Goal: Information Seeking & Learning: Learn about a topic

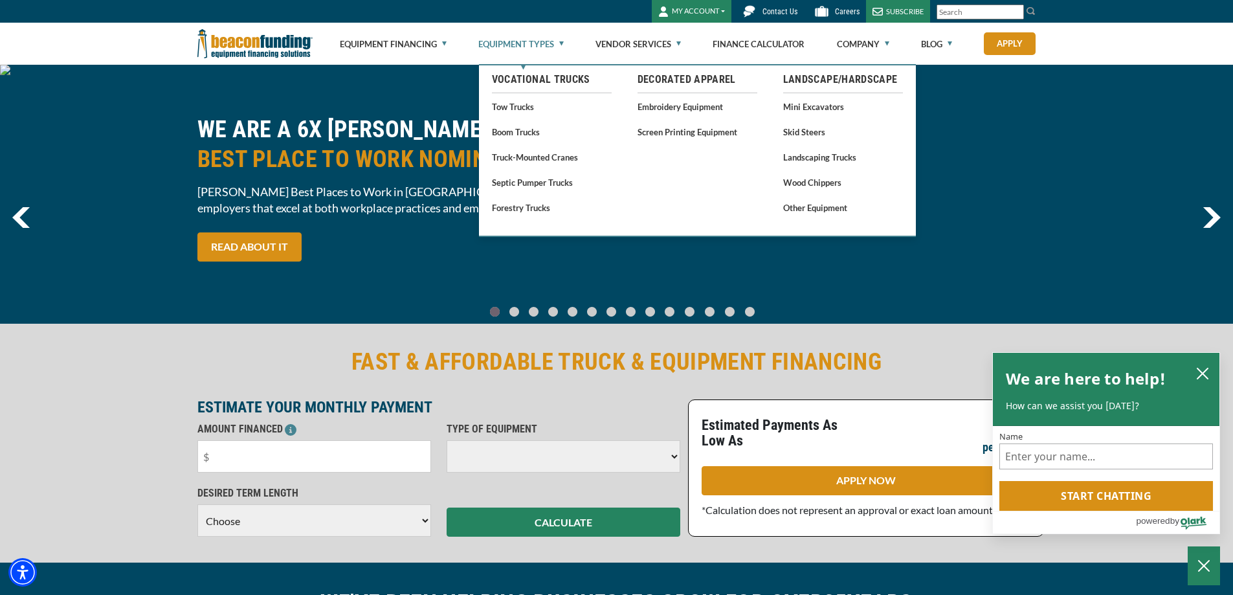
click at [520, 45] on link "Equipment Types" at bounding box center [520, 43] width 85 height 41
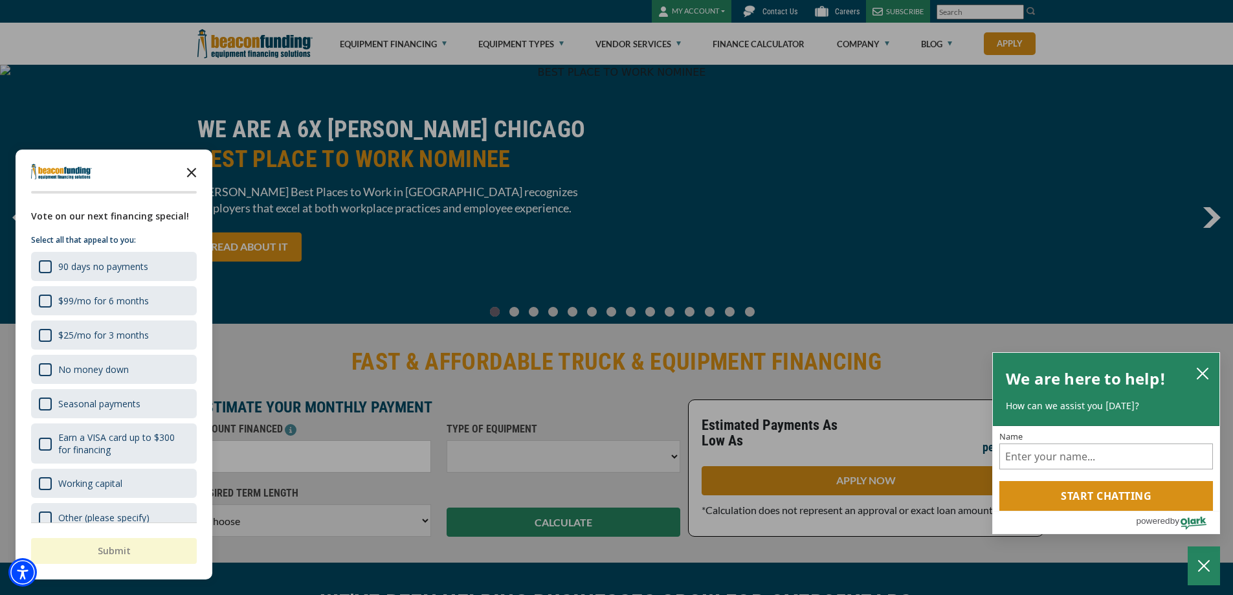
click at [193, 170] on polygon "Close the survey" at bounding box center [192, 173] width 10 height 10
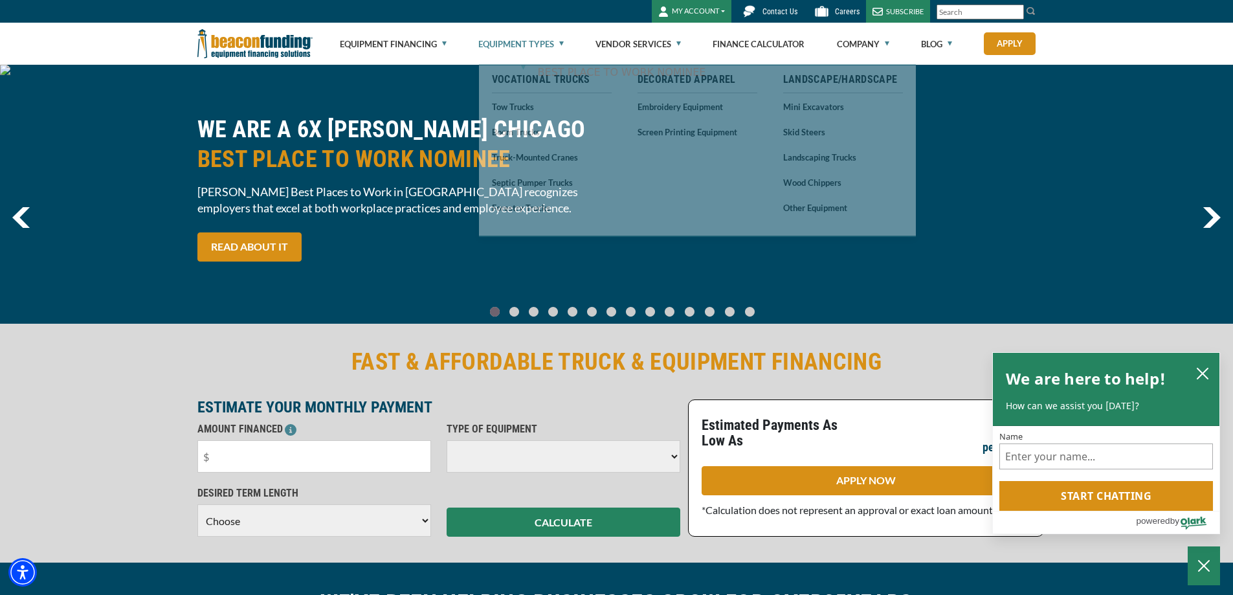
click at [523, 43] on link "Equipment Types" at bounding box center [520, 43] width 85 height 41
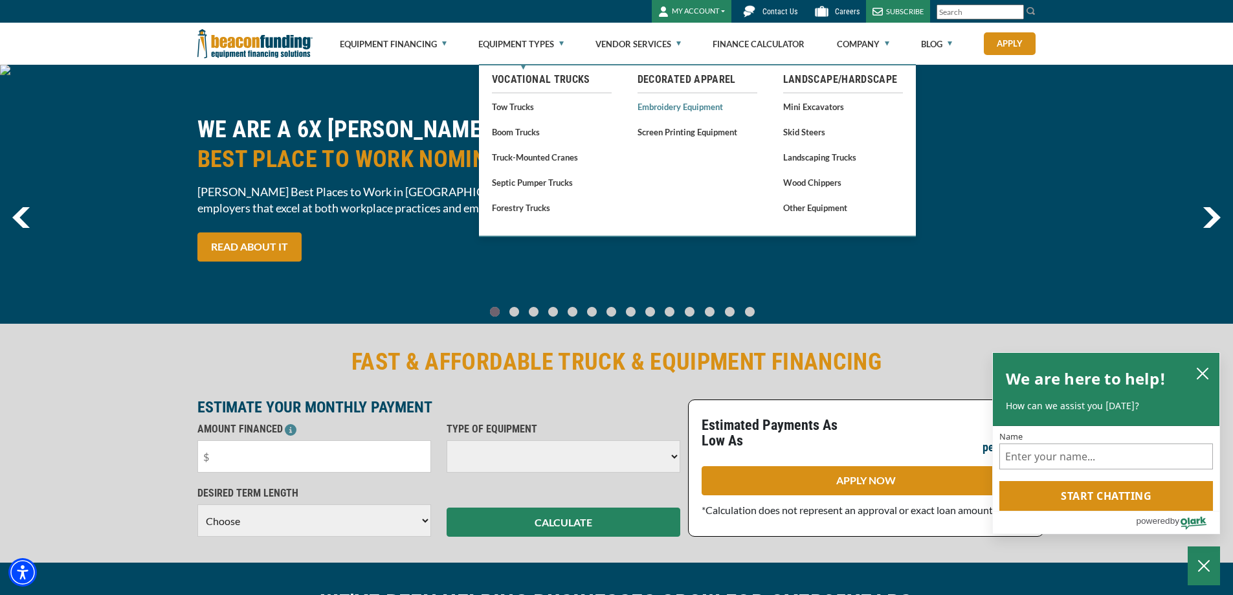
click at [654, 110] on link "Embroidery Equipment" at bounding box center [697, 106] width 120 height 16
click at [661, 108] on link "Embroidery Equipment" at bounding box center [697, 106] width 120 height 16
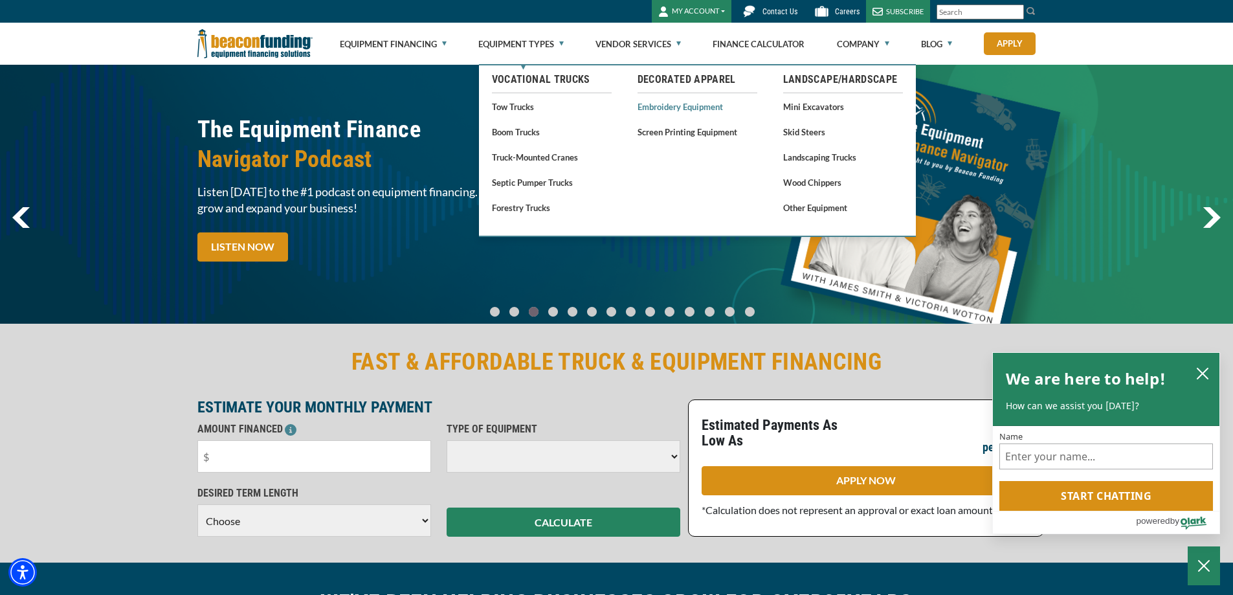
click at [672, 104] on link "Embroidery Equipment" at bounding box center [697, 106] width 120 height 16
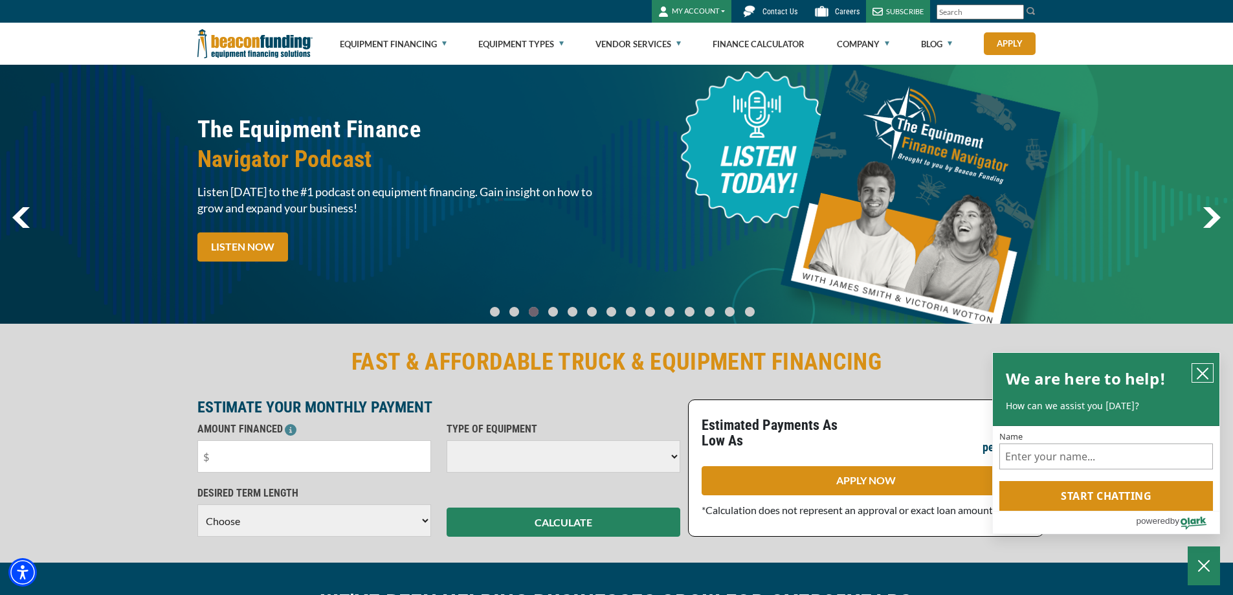
click at [1198, 375] on icon "close chatbox" at bounding box center [1202, 373] width 13 height 13
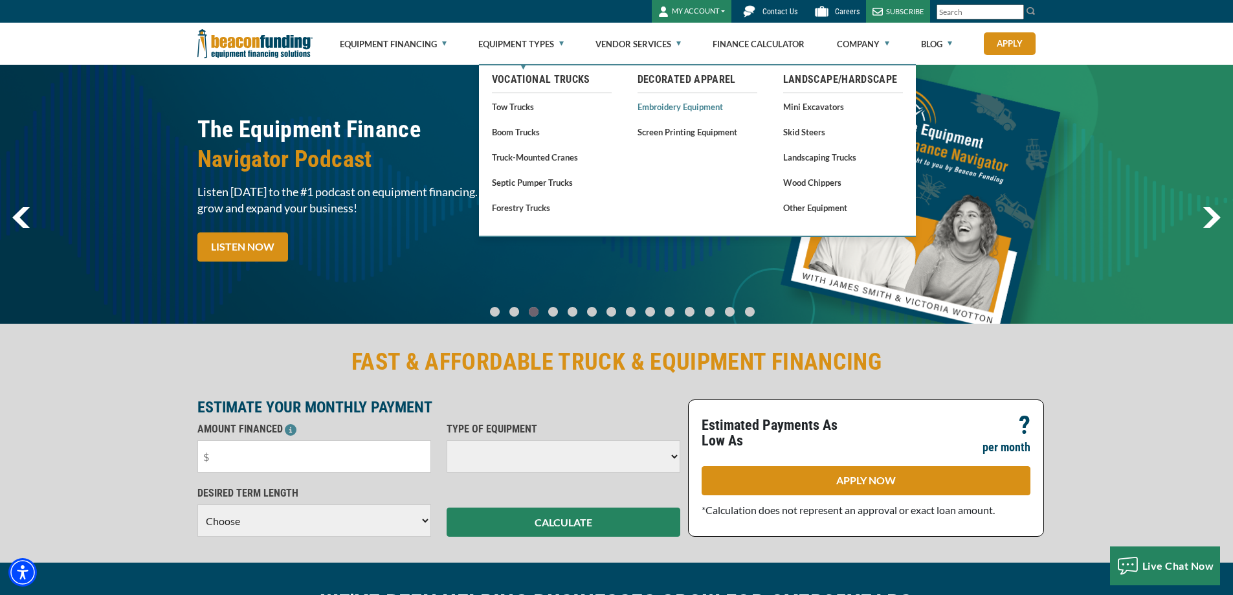
click at [664, 109] on link "Embroidery Equipment" at bounding box center [697, 106] width 120 height 16
click at [668, 109] on link "Embroidery Equipment" at bounding box center [697, 106] width 120 height 16
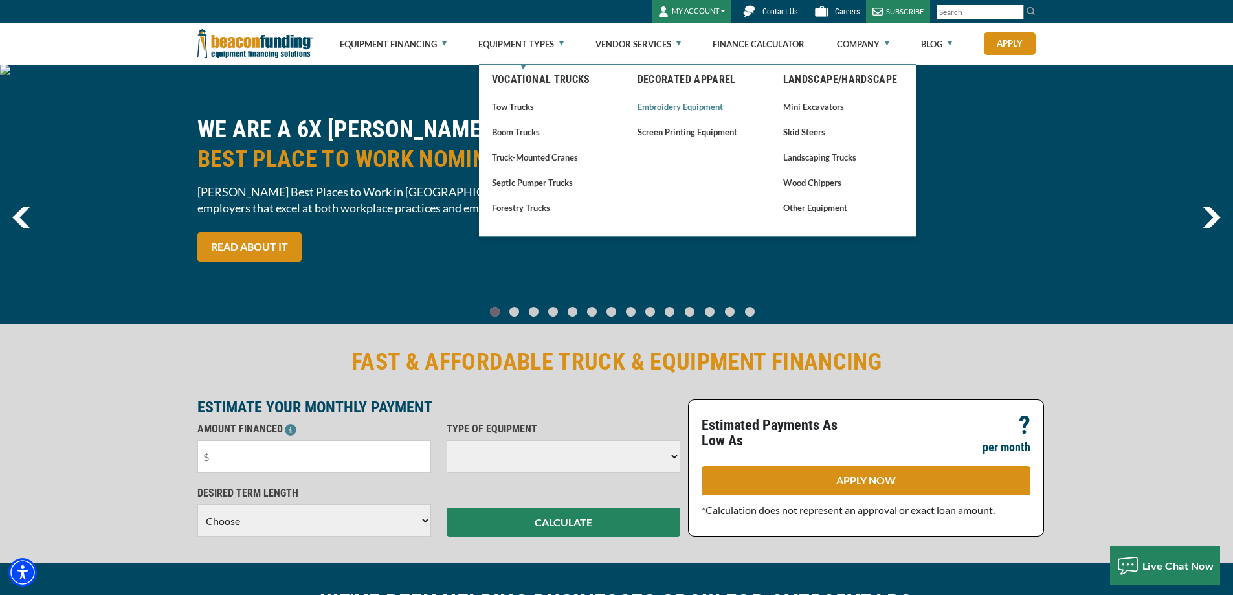
click at [667, 110] on link "Embroidery Equipment" at bounding box center [697, 106] width 120 height 16
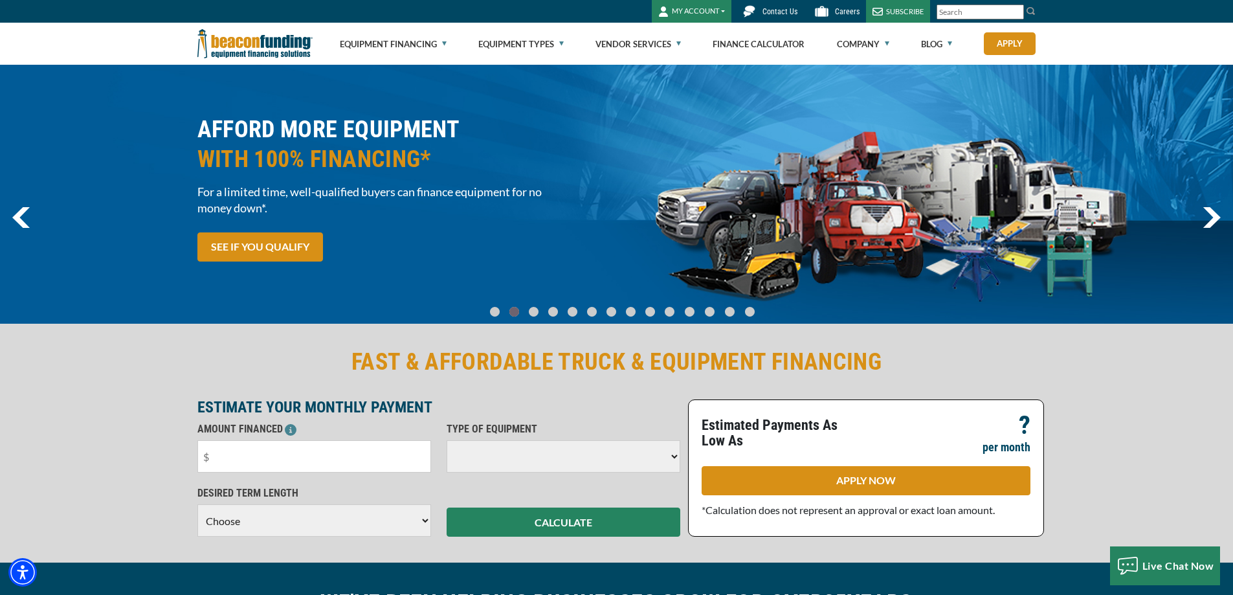
click at [1211, 214] on img "next" at bounding box center [1211, 217] width 18 height 21
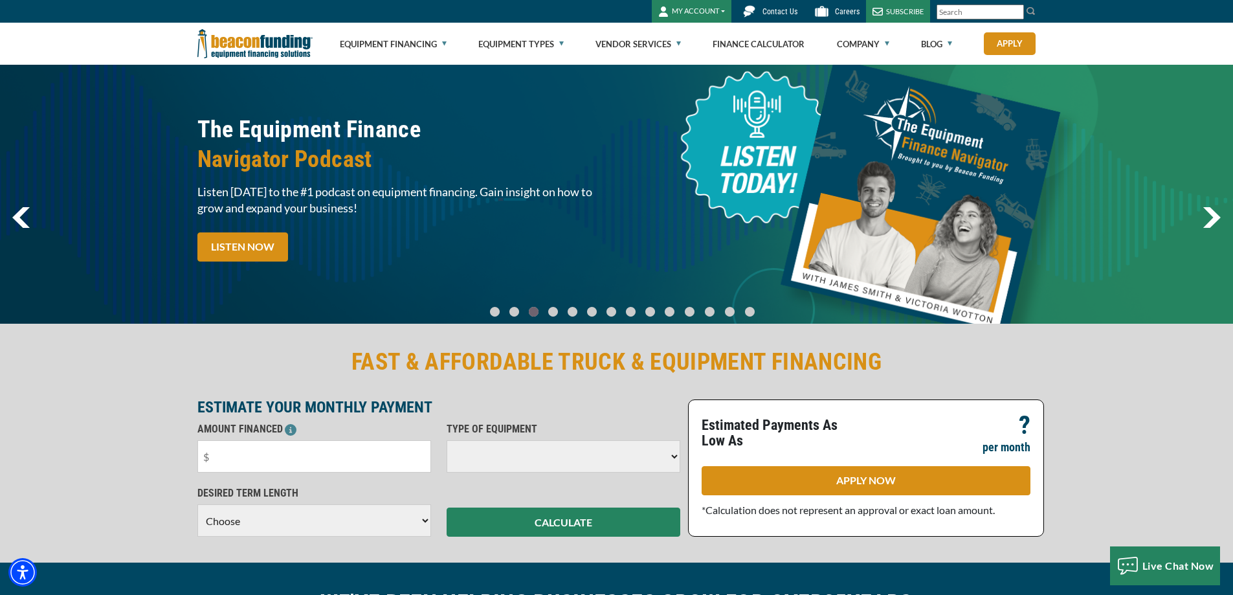
click at [1211, 214] on img "next" at bounding box center [1211, 217] width 18 height 21
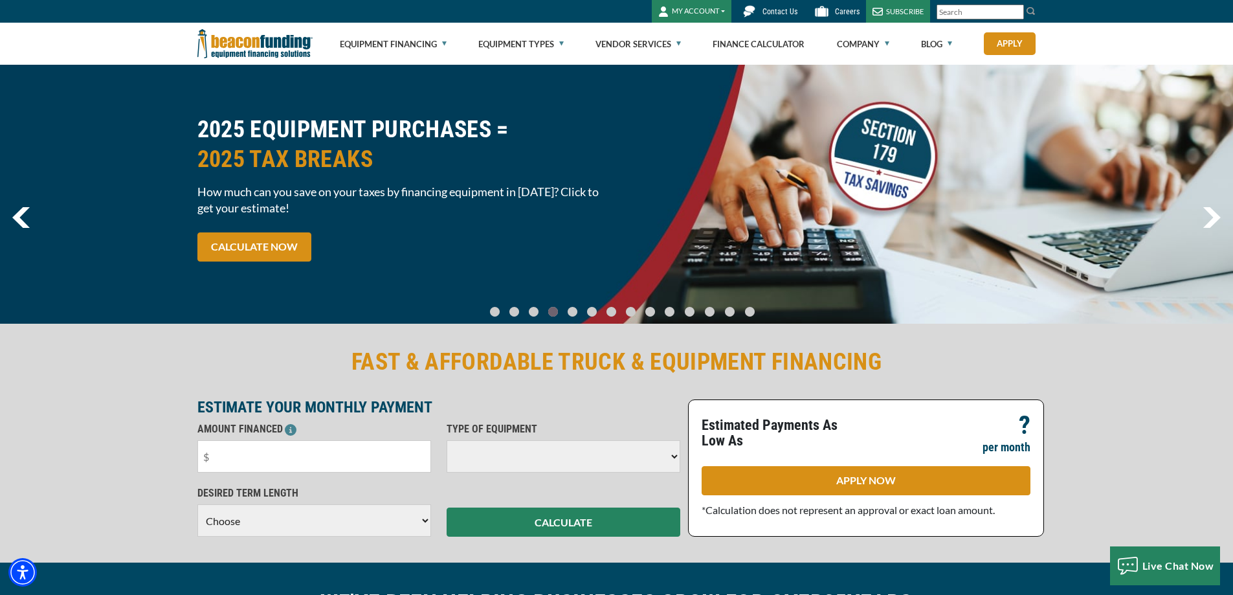
click at [1211, 214] on img "next" at bounding box center [1211, 217] width 18 height 21
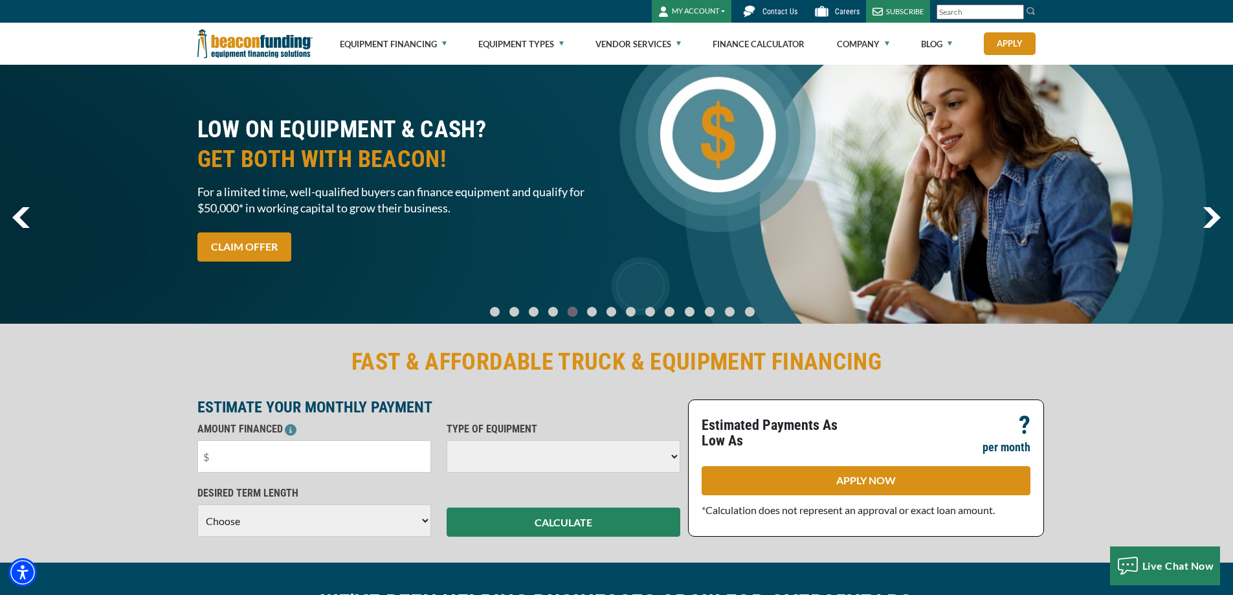
click at [1211, 214] on img "next" at bounding box center [1211, 217] width 18 height 21
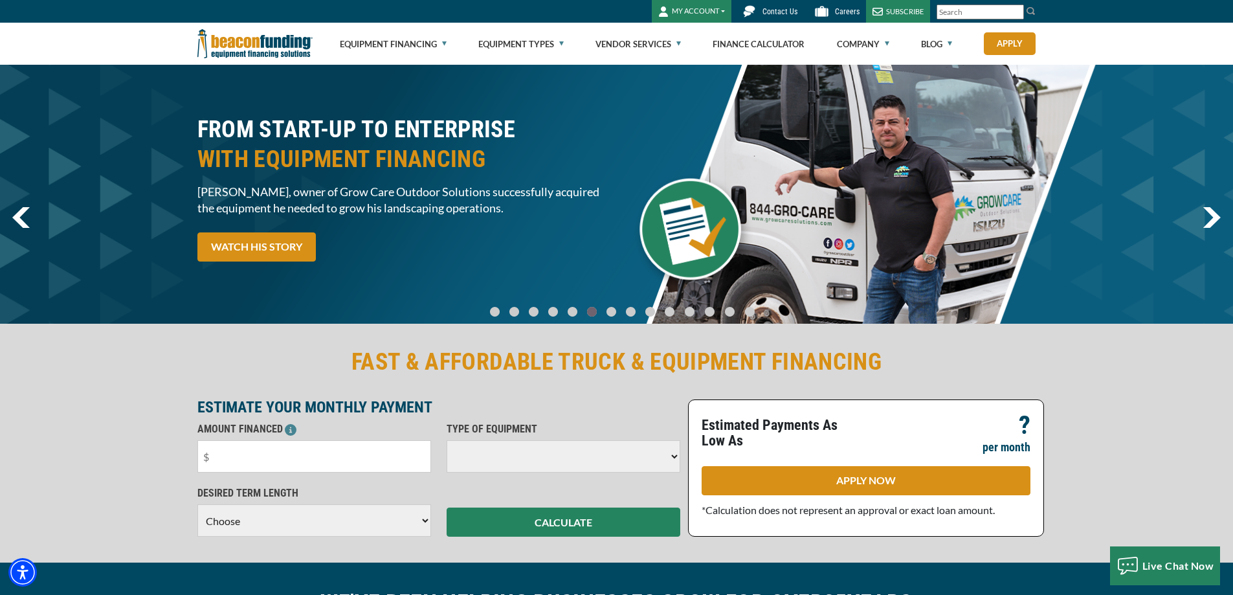
click at [1211, 214] on img "next" at bounding box center [1211, 217] width 18 height 21
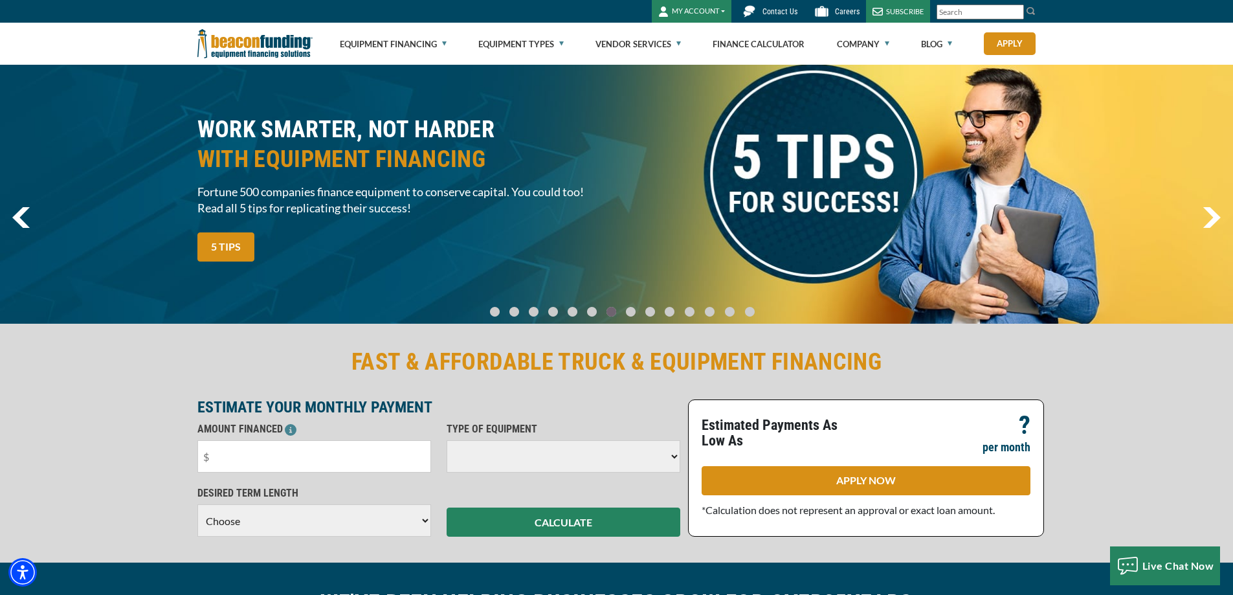
click at [1211, 214] on img "next" at bounding box center [1211, 217] width 18 height 21
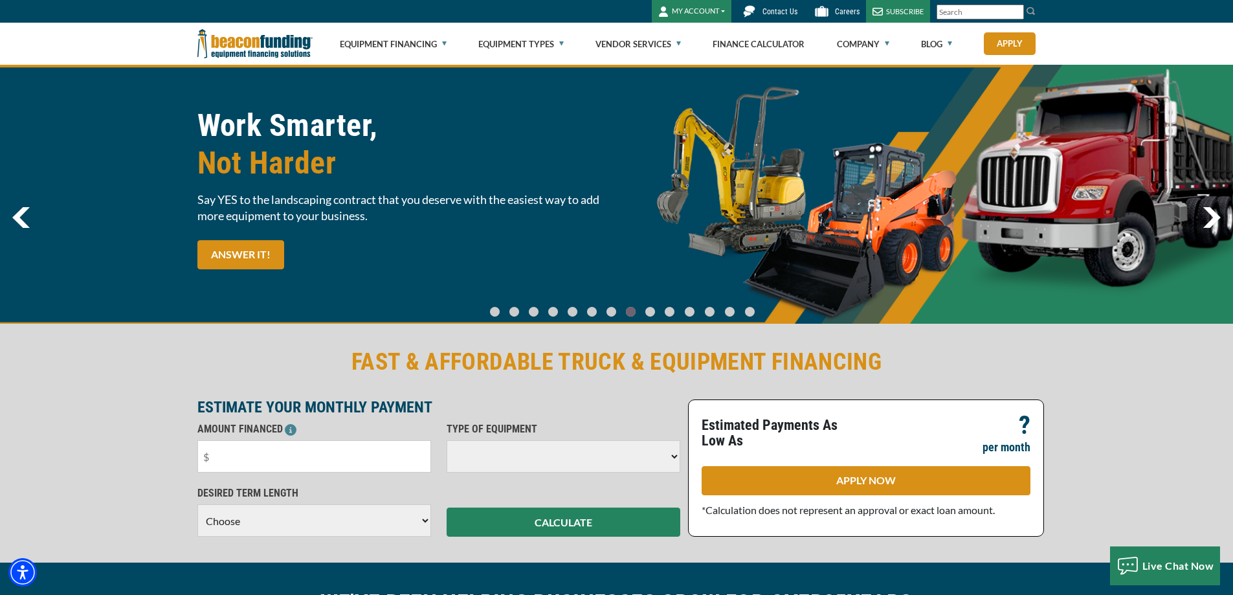
click at [1211, 214] on img "next" at bounding box center [1211, 217] width 18 height 21
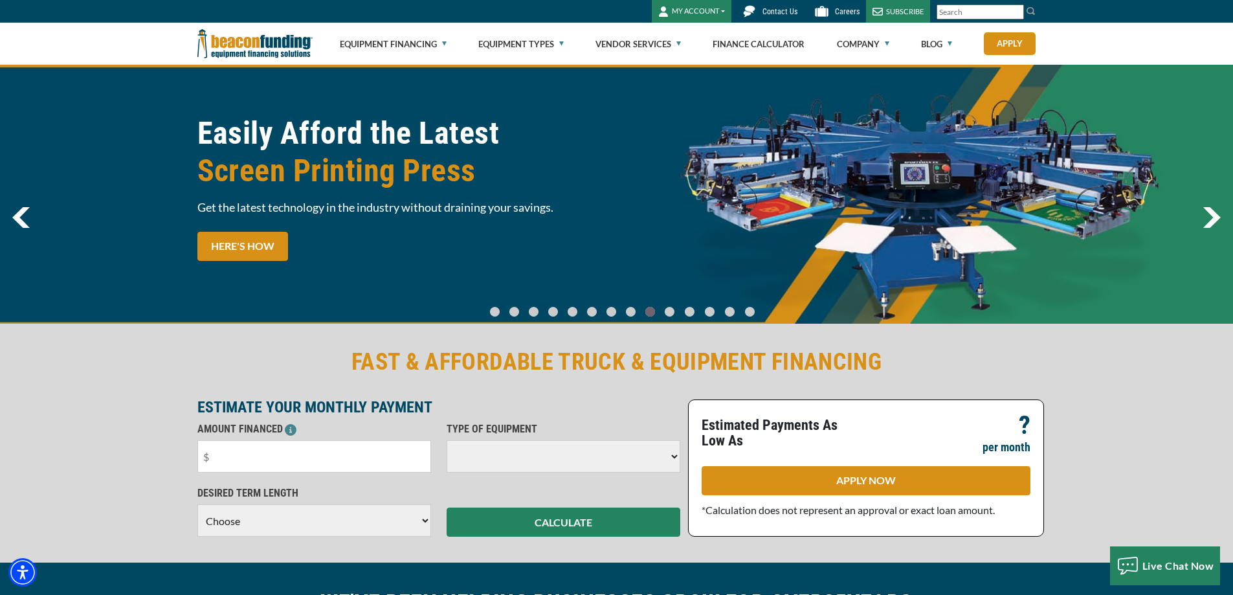
click at [1212, 215] on img "next" at bounding box center [1211, 217] width 18 height 21
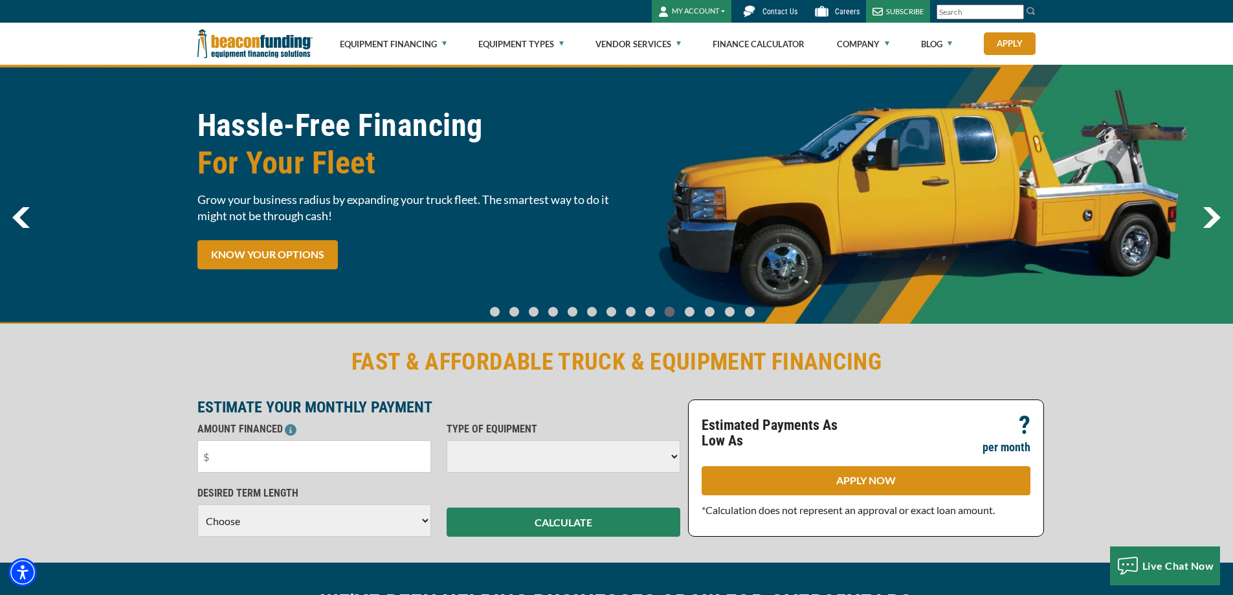
click at [1212, 215] on img "next" at bounding box center [1211, 217] width 18 height 21
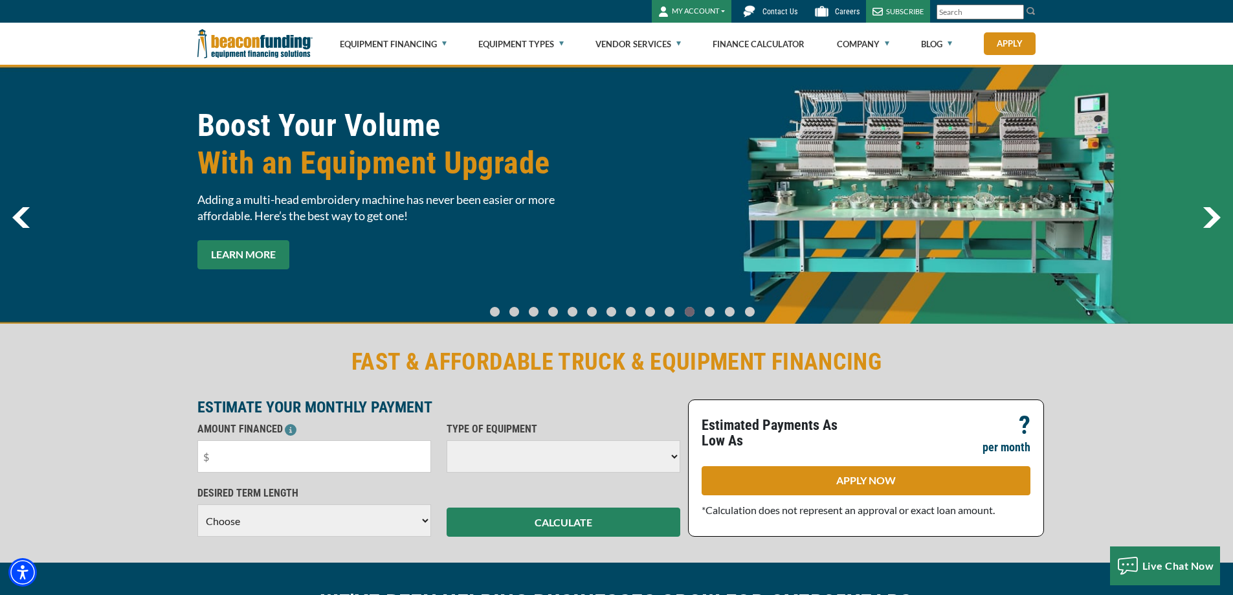
click at [243, 250] on link "LEARN MORE" at bounding box center [243, 254] width 92 height 29
click at [1211, 214] on img "next" at bounding box center [1211, 217] width 18 height 21
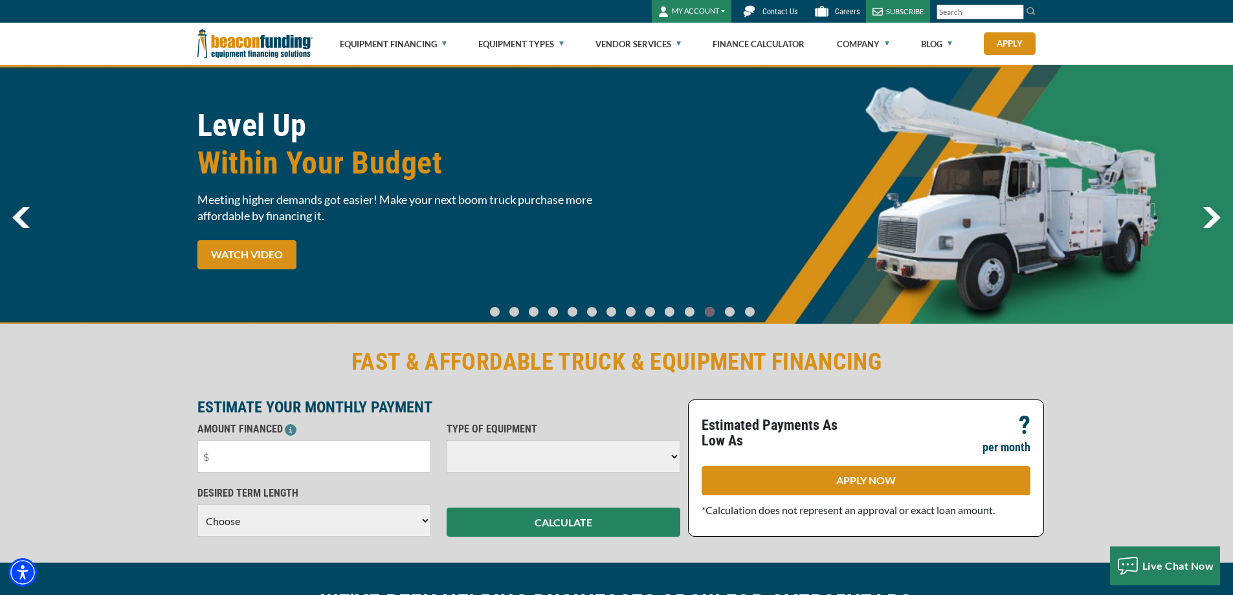
click at [1211, 214] on img "next" at bounding box center [1211, 217] width 18 height 21
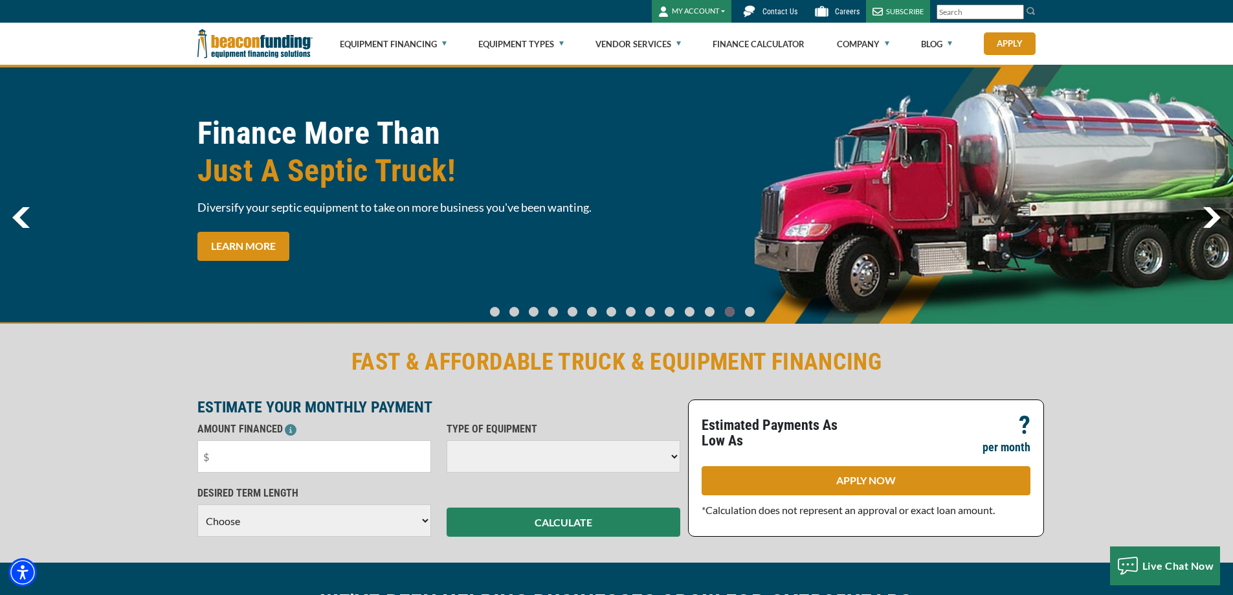
click at [30, 220] on img "previous" at bounding box center [20, 217] width 17 height 21
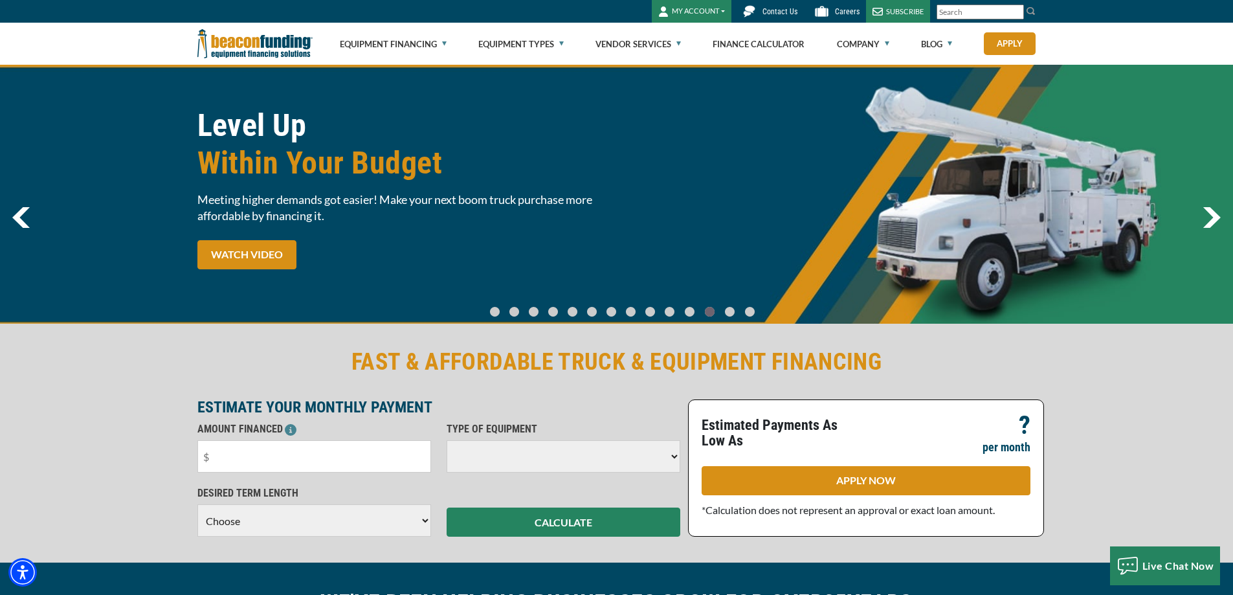
click at [25, 219] on img "previous" at bounding box center [20, 217] width 17 height 21
